Goal: Register for event/course

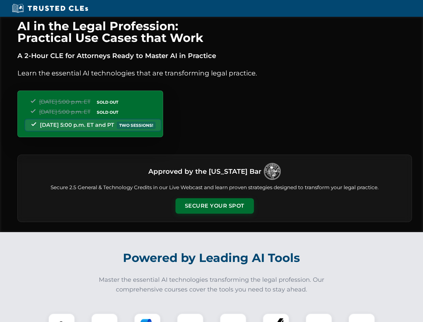
click at [215, 206] on button "Secure Your Spot" at bounding box center [215, 205] width 78 height 15
click at [62, 317] on img at bounding box center [61, 326] width 19 height 19
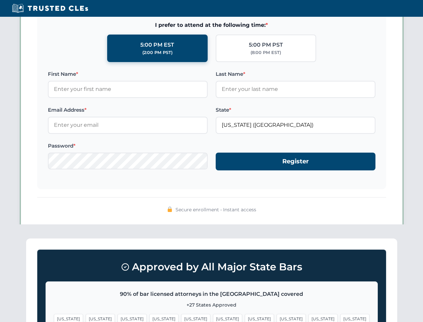
click at [245, 317] on span "[US_STATE]" at bounding box center [259, 319] width 29 height 10
click at [309, 317] on span "[US_STATE]" at bounding box center [323, 319] width 29 height 10
